Goal: Information Seeking & Learning: Learn about a topic

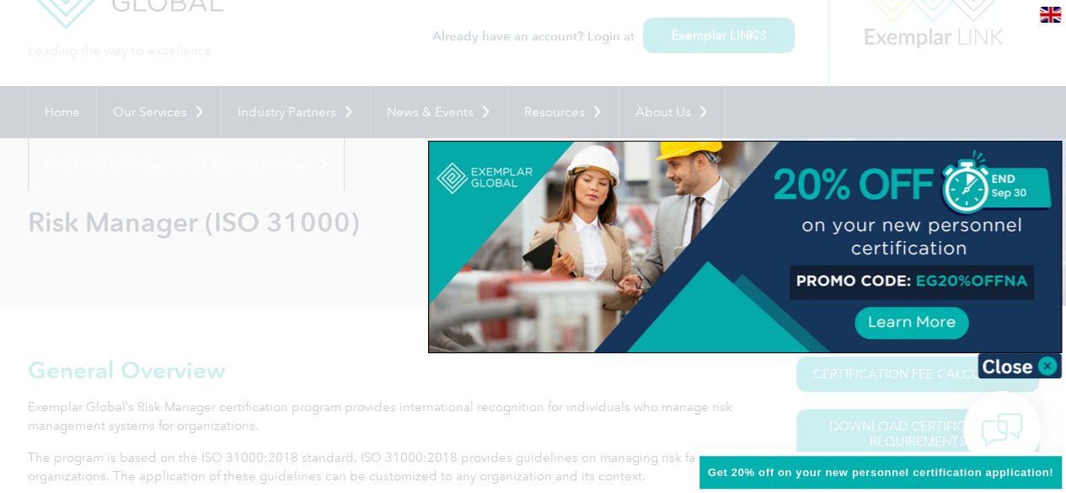
scroll to position [46, 0]
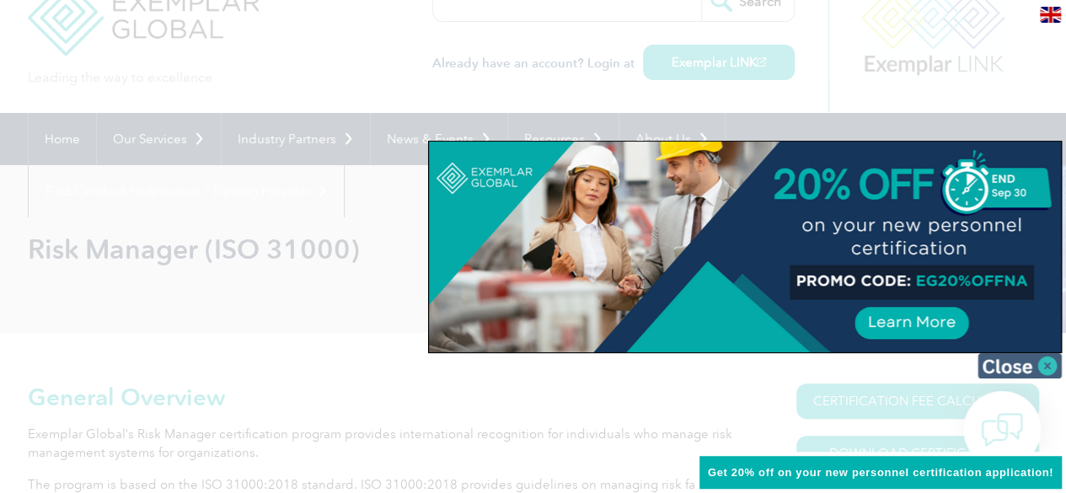
click at [1045, 367] on img at bounding box center [1020, 365] width 84 height 25
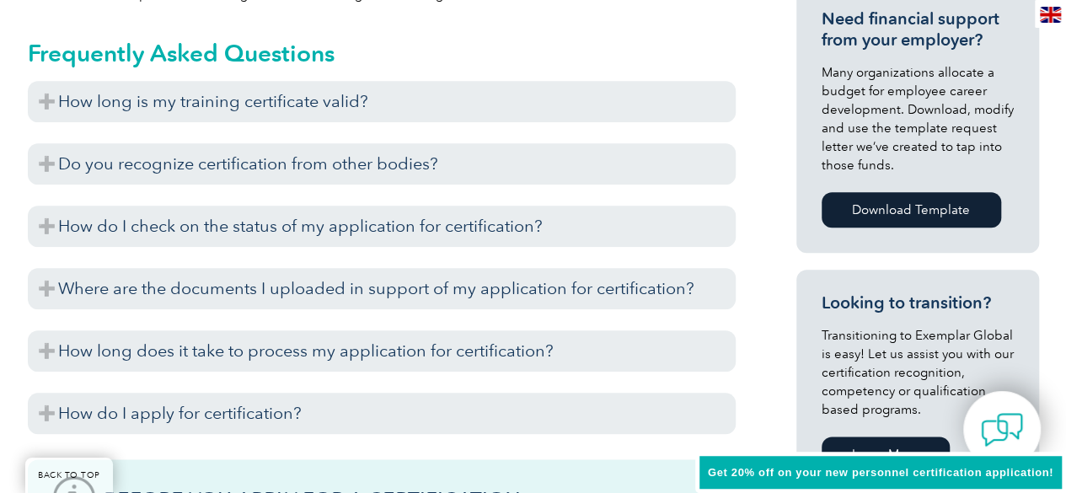
scroll to position [743, 0]
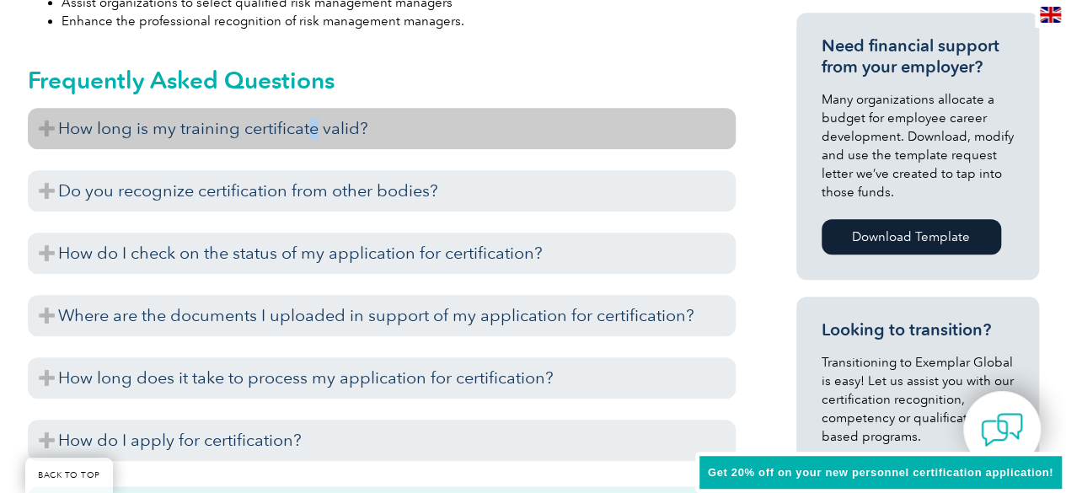
click at [312, 133] on h3 "How long is my training certificate valid?" at bounding box center [382, 128] width 708 height 41
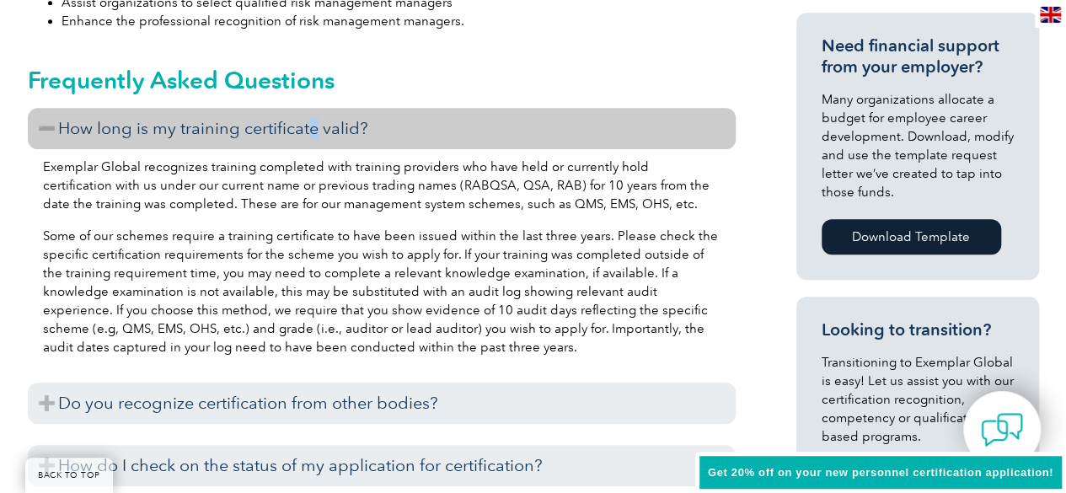
click at [312, 133] on h3 "How long is my training certificate valid?" at bounding box center [382, 128] width 708 height 41
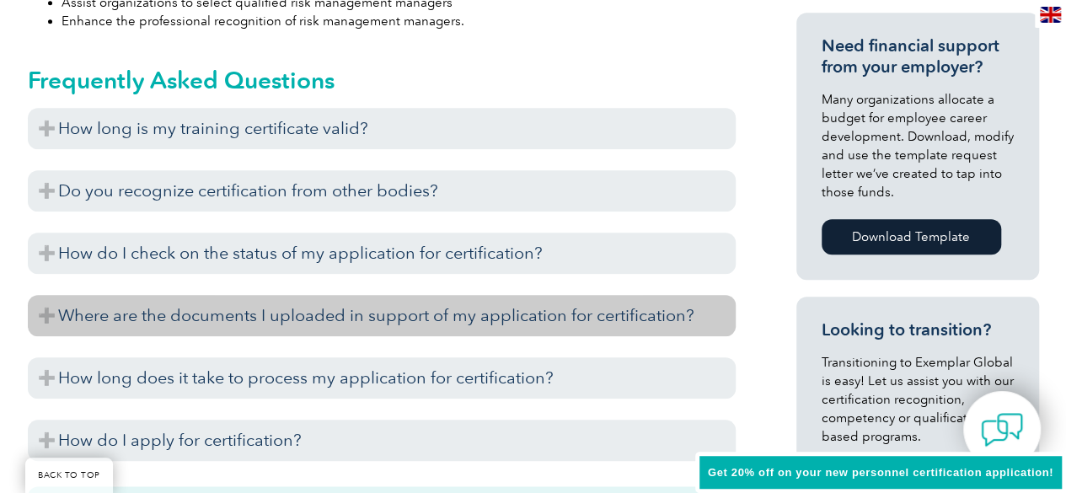
click at [560, 314] on h3 "Where are the documents I uploaded in support of my application for certificati…" at bounding box center [382, 315] width 708 height 41
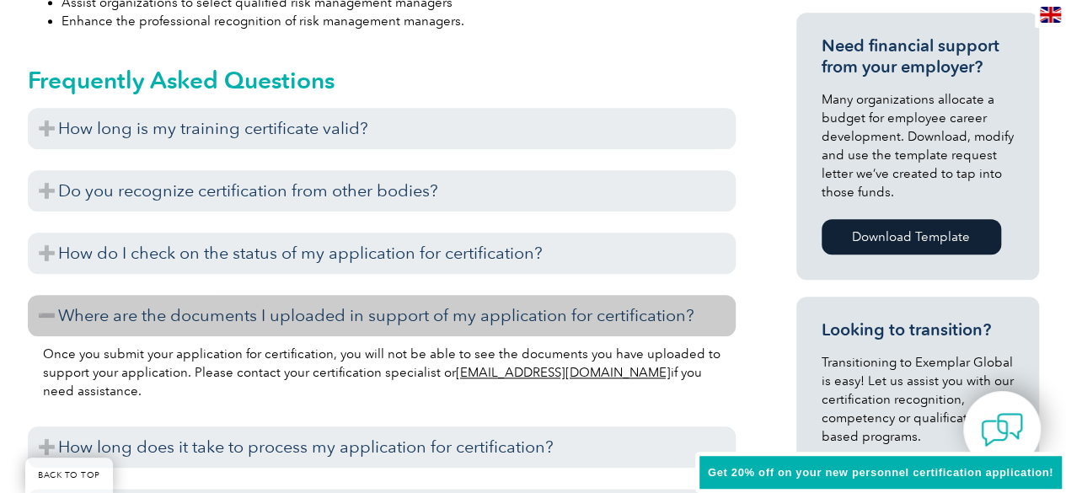
click at [560, 314] on h3 "Where are the documents I uploaded in support of my application for certificati…" at bounding box center [382, 315] width 708 height 41
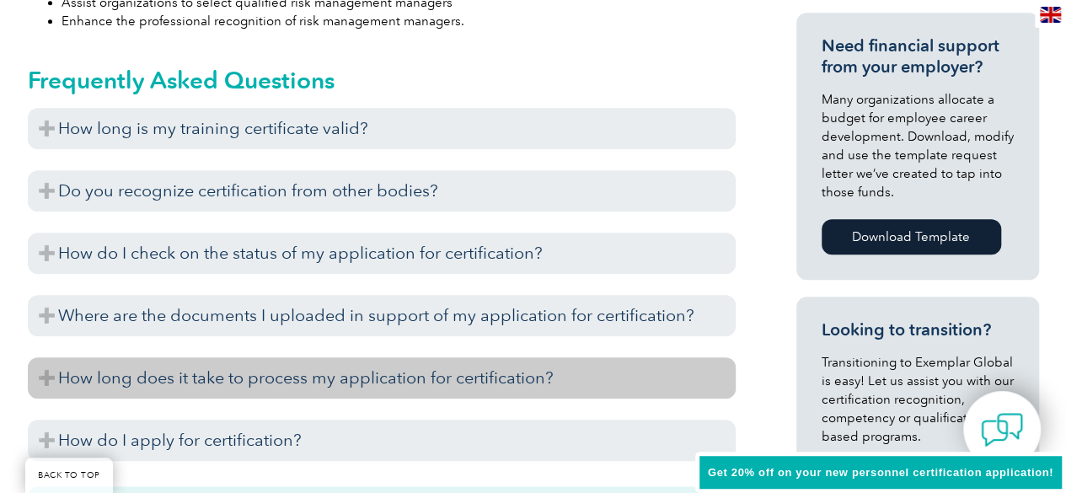
click at [472, 385] on h3 "How long does it take to process my application for certification?" at bounding box center [382, 377] width 708 height 41
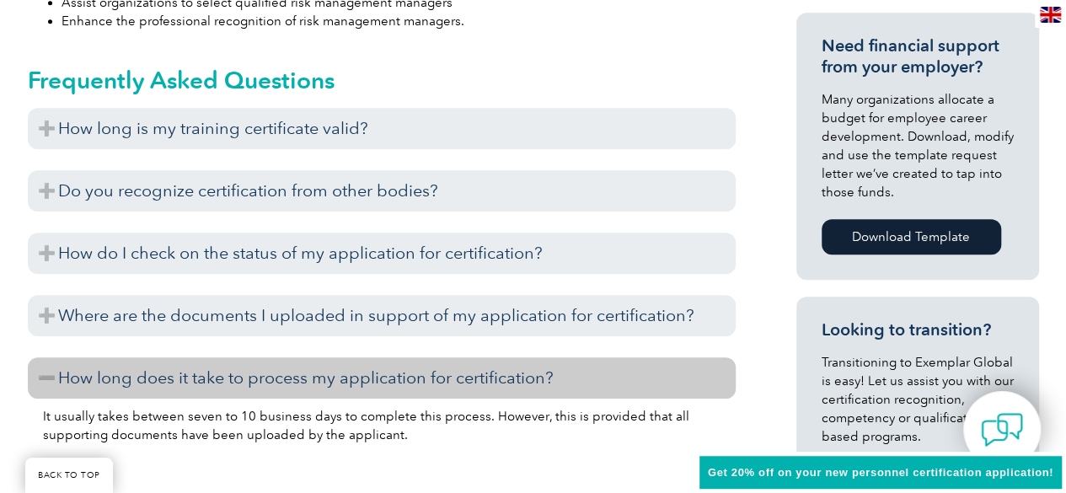
click at [472, 385] on h3 "How long does it take to process my application for certification?" at bounding box center [382, 377] width 708 height 41
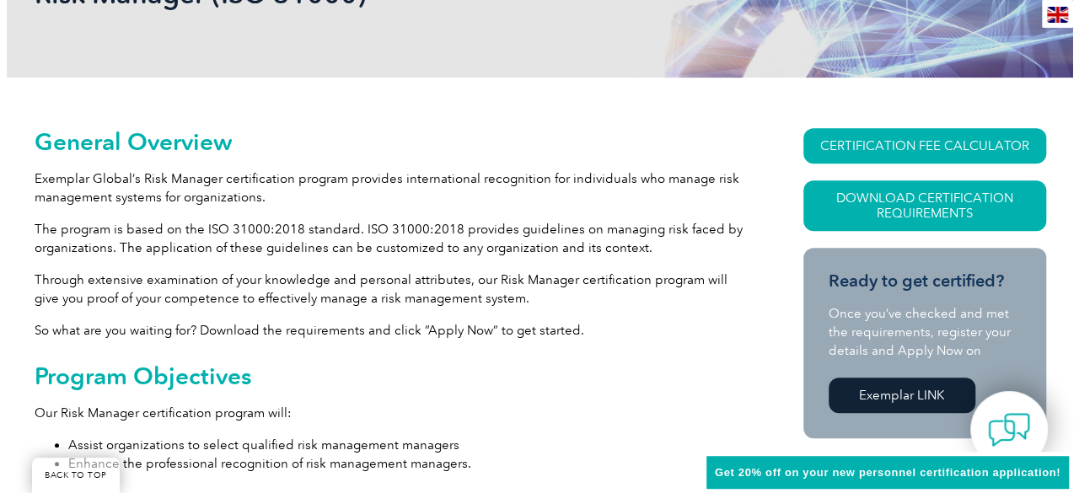
scroll to position [304, 0]
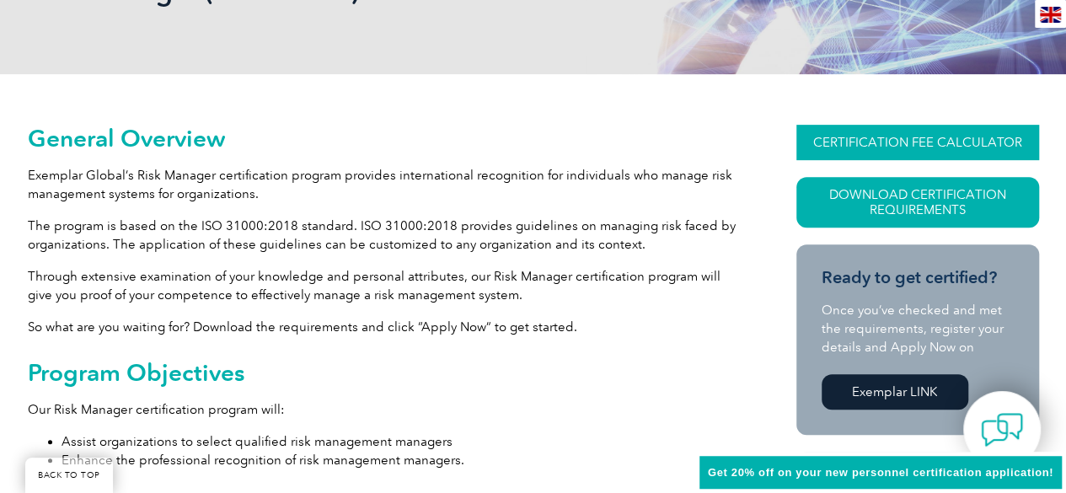
click at [898, 137] on link "CERTIFICATION FEE CALCULATOR" at bounding box center [917, 142] width 243 height 35
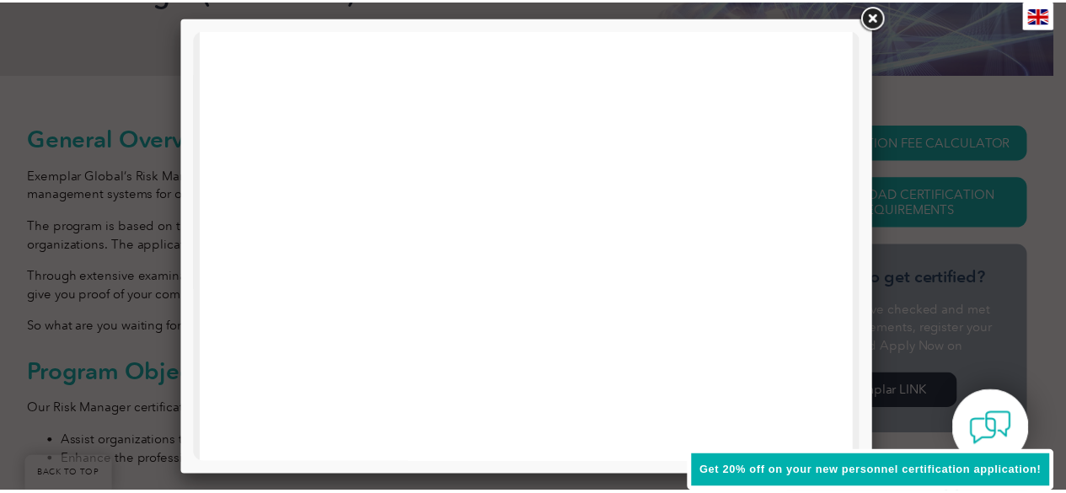
scroll to position [875, 0]
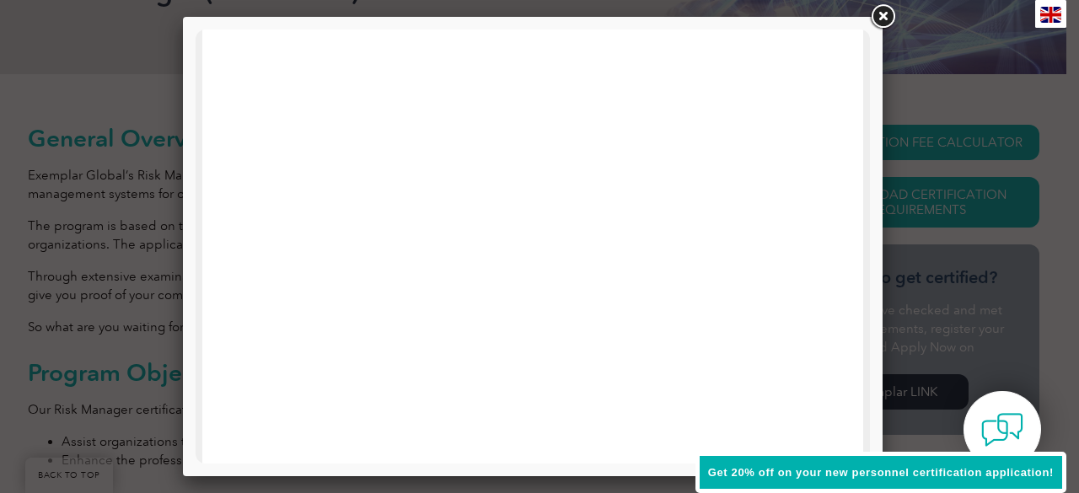
click at [885, 19] on link at bounding box center [882, 17] width 30 height 30
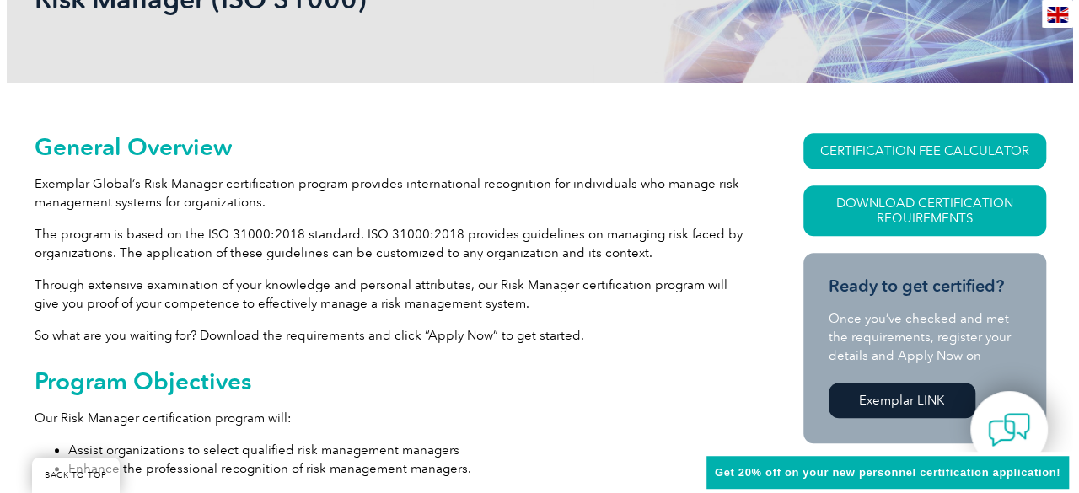
scroll to position [286, 0]
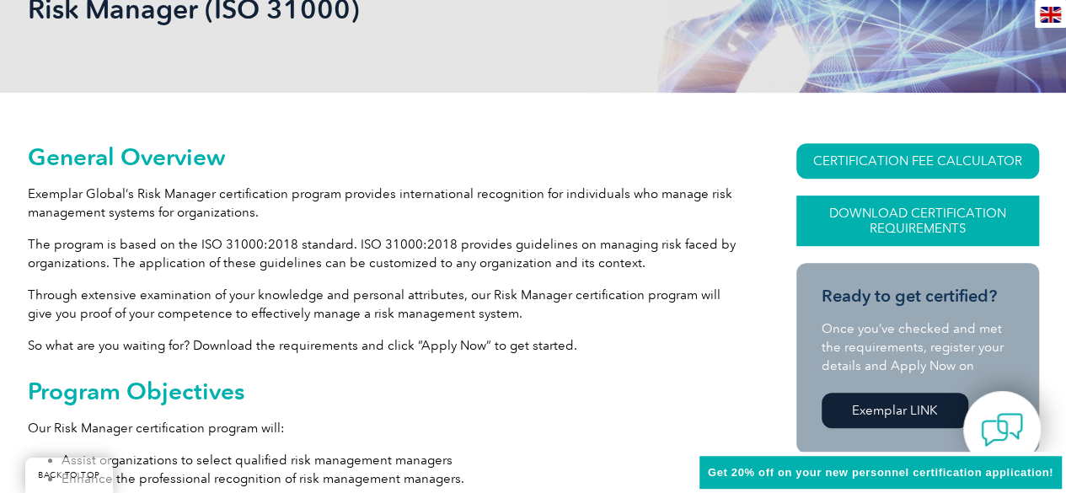
click at [945, 210] on link "Download Certification Requirements" at bounding box center [917, 221] width 243 height 51
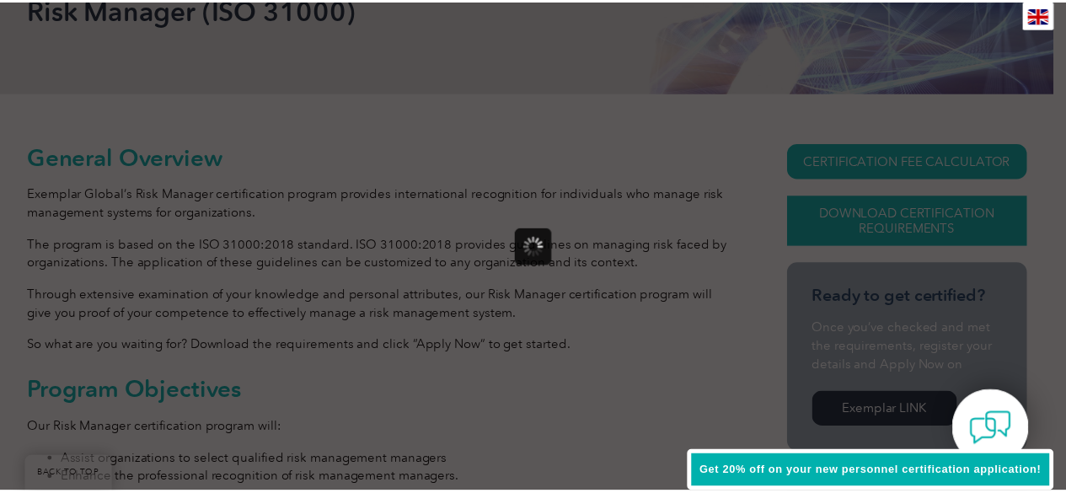
scroll to position [0, 0]
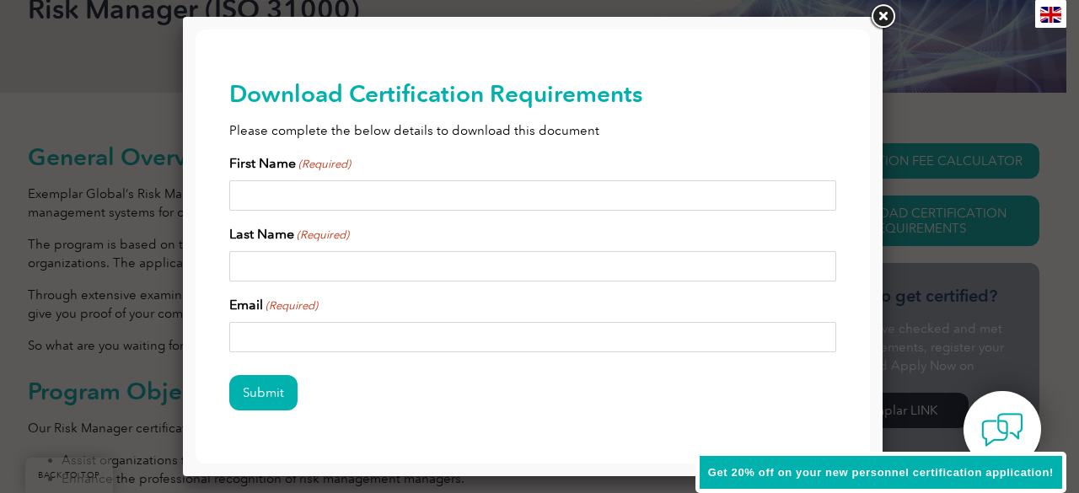
click at [885, 13] on link at bounding box center [882, 17] width 30 height 30
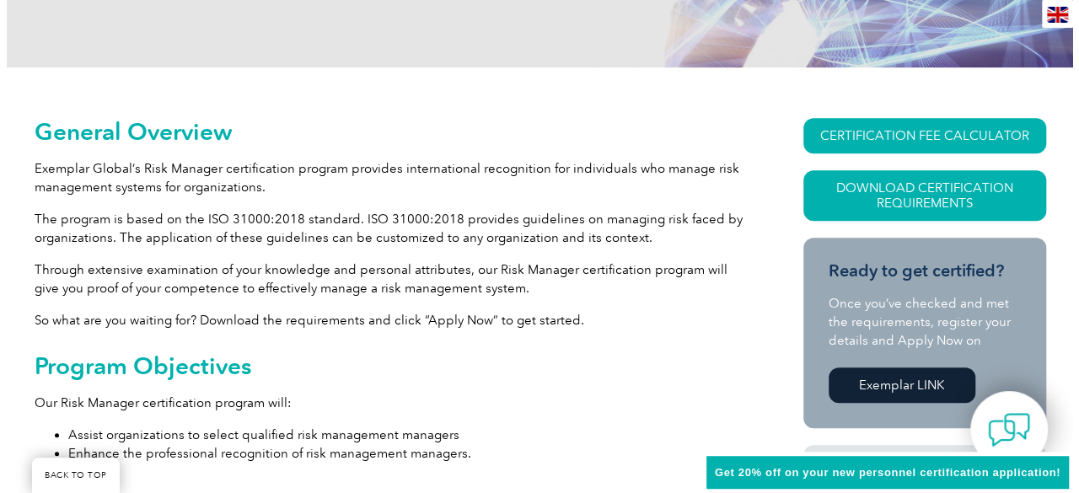
scroll to position [284, 0]
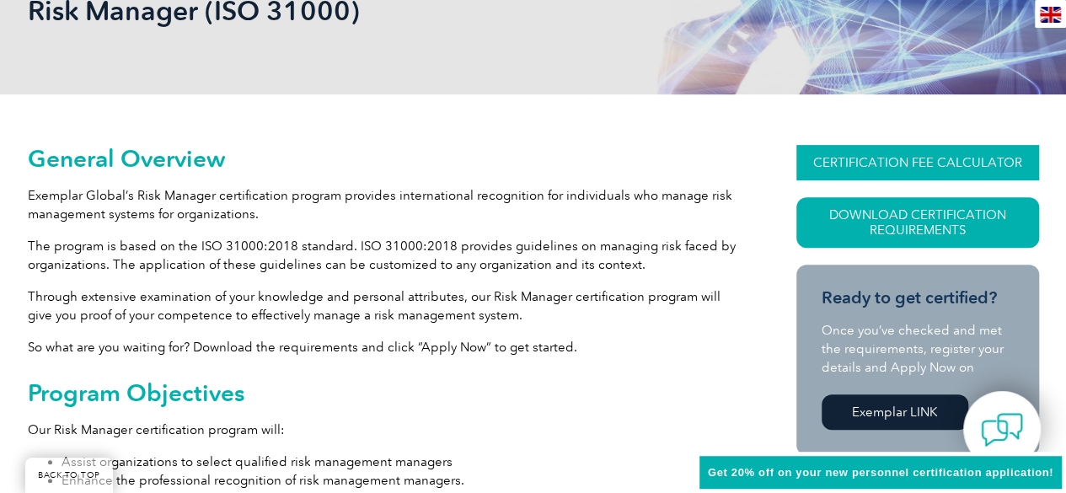
click at [922, 158] on link "CERTIFICATION FEE CALCULATOR" at bounding box center [917, 162] width 243 height 35
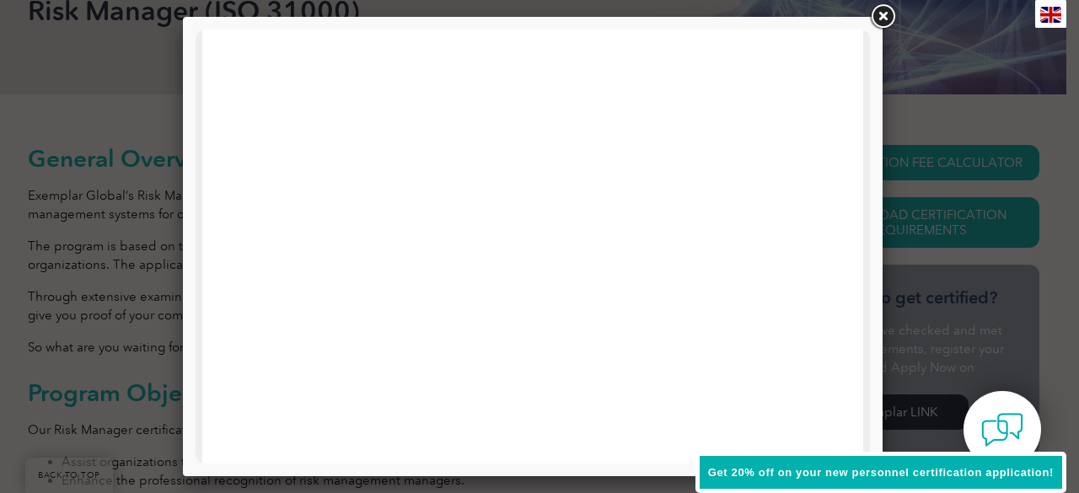
scroll to position [235, 0]
drag, startPoint x: 861, startPoint y: 83, endPoint x: 1069, endPoint y: 186, distance: 231.4
drag, startPoint x: 870, startPoint y: 137, endPoint x: 877, endPoint y: 192, distance: 55.2
click at [877, 192] on div at bounding box center [533, 246] width 700 height 459
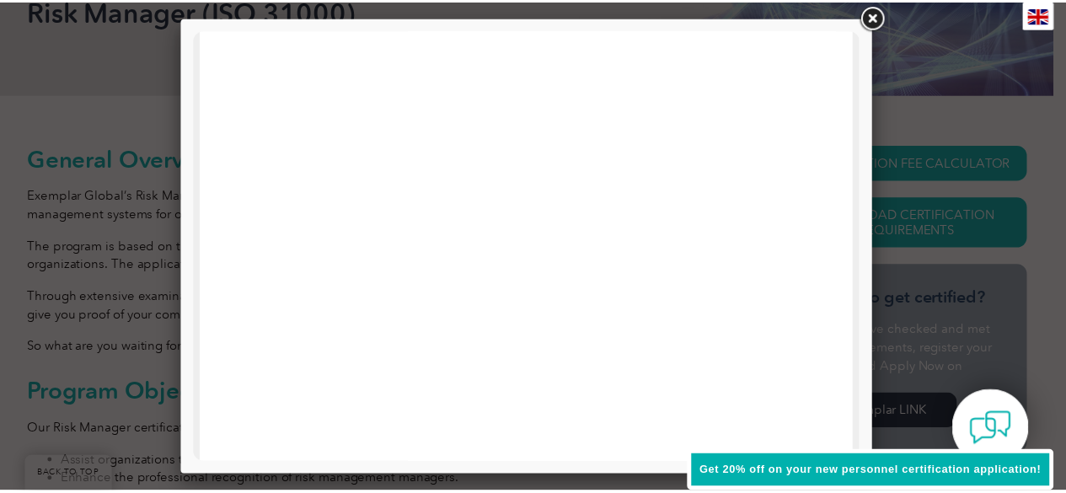
scroll to position [646, 0]
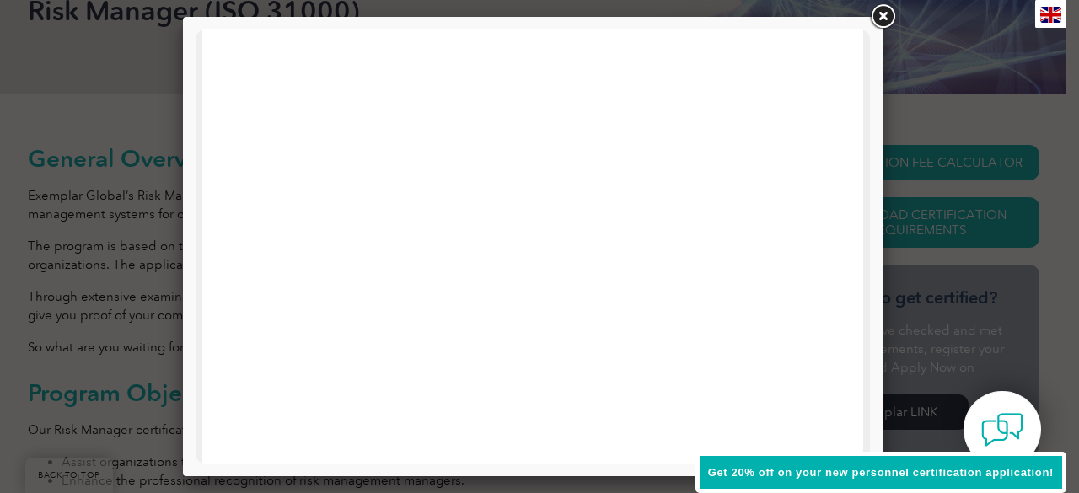
click at [885, 16] on link at bounding box center [882, 17] width 30 height 30
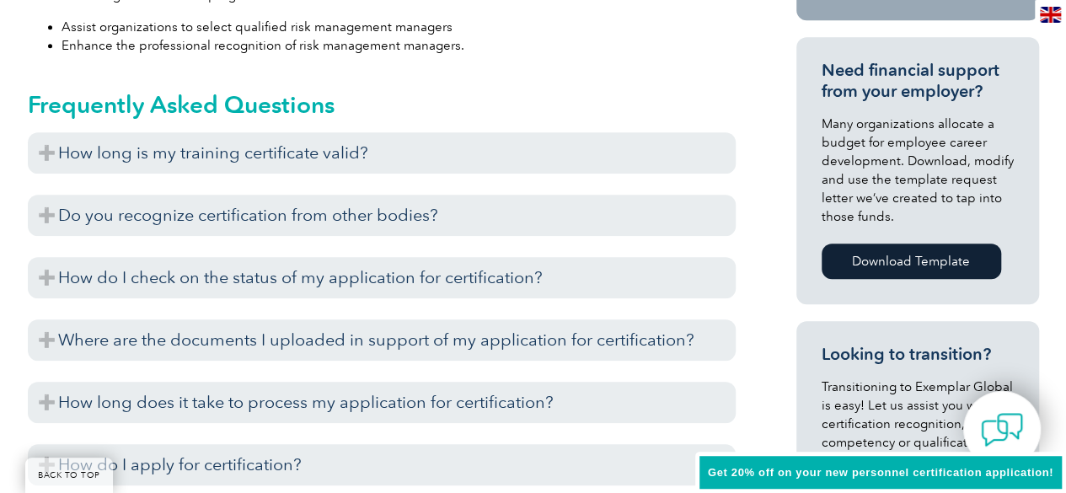
scroll to position [689, 0]
